Goal: Find specific page/section: Find specific page/section

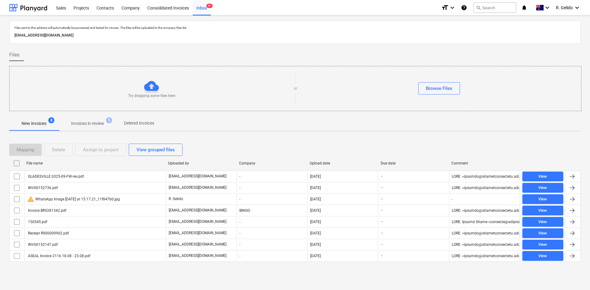
click at [97, 126] on p "Invoices in review" at bounding box center [87, 123] width 33 height 6
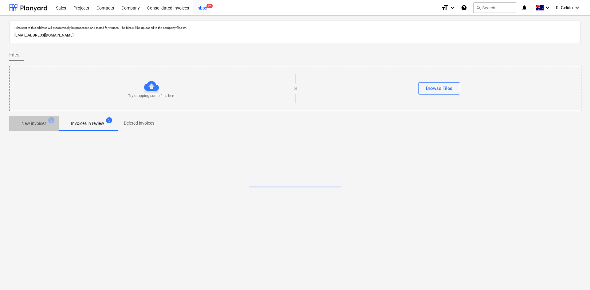
click at [41, 123] on p "New invoices" at bounding box center [34, 123] width 25 height 6
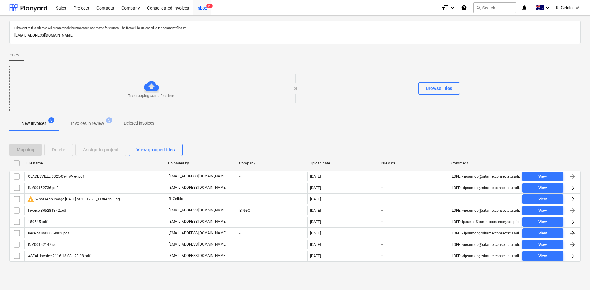
click at [469, 32] on div "[EMAIL_ADDRESS][DOMAIN_NAME]" at bounding box center [295, 35] width 564 height 9
